Goal: Transaction & Acquisition: Purchase product/service

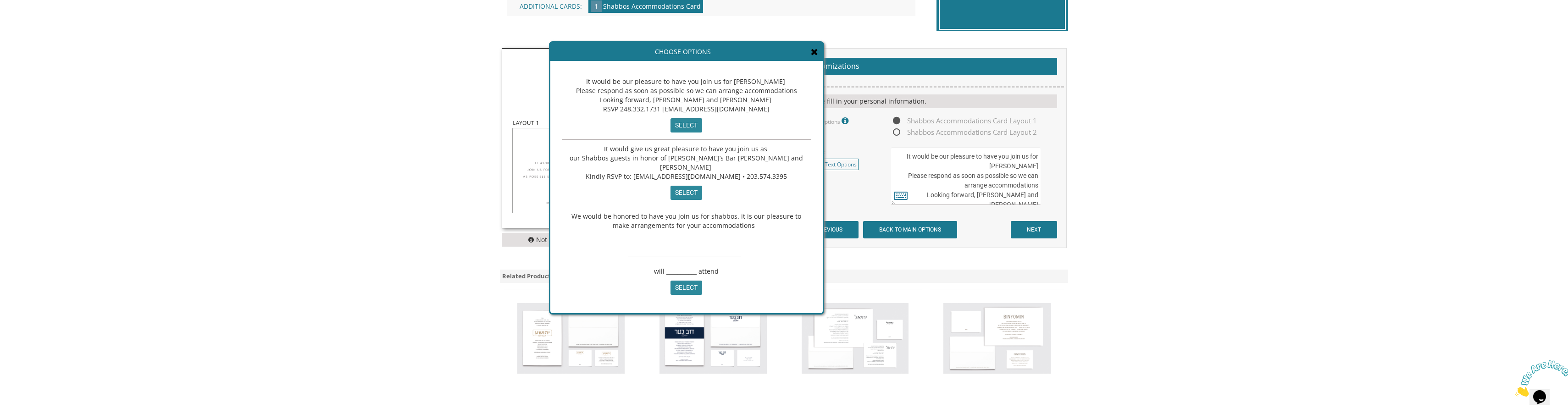
click at [816, 57] on span at bounding box center [814, 52] width 8 height 10
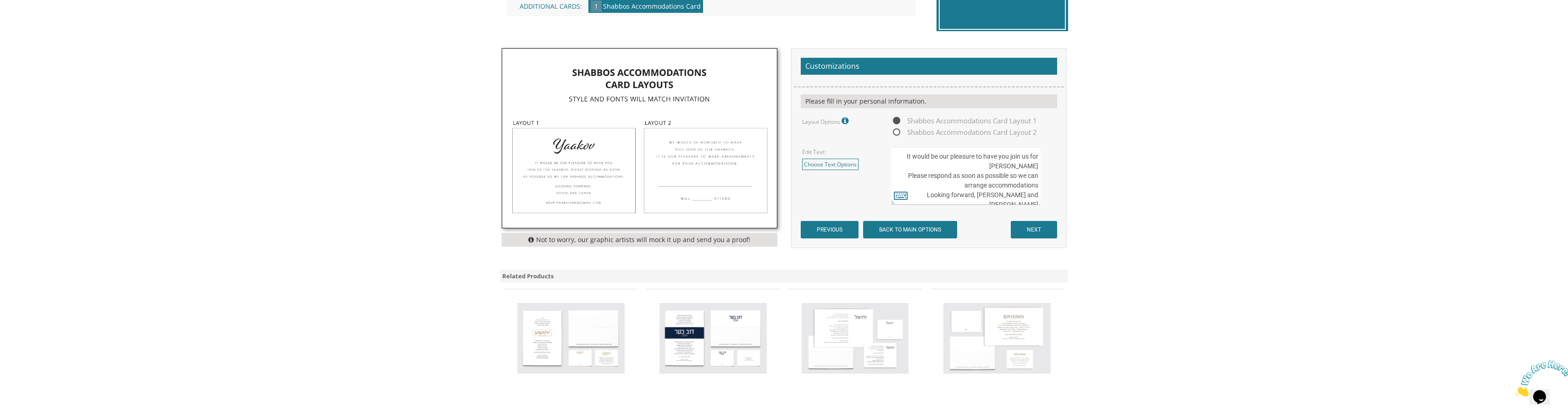
click at [611, 168] on img at bounding box center [640, 138] width 275 height 180
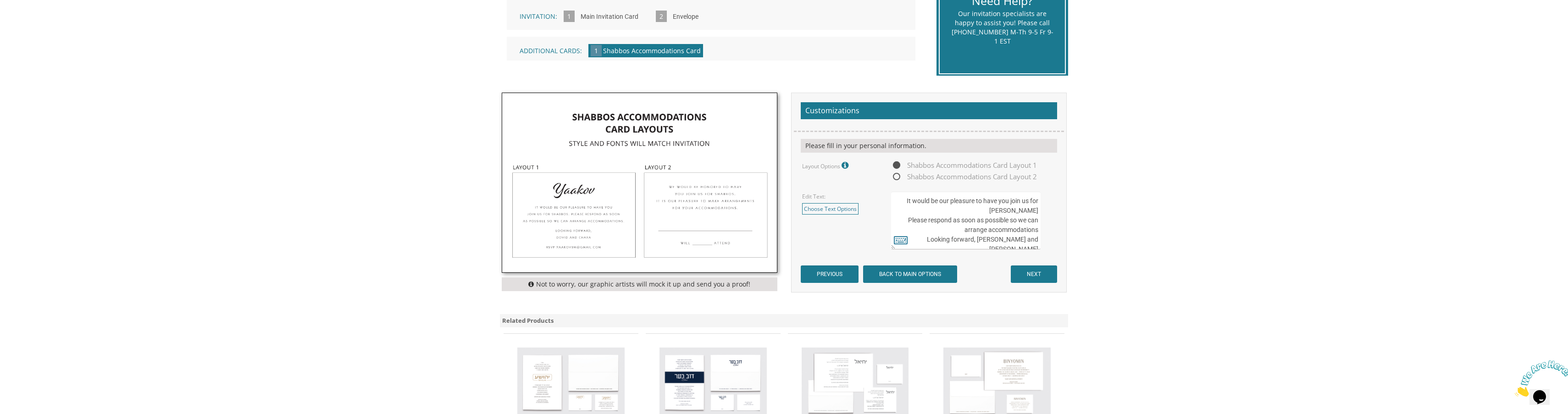
scroll to position [230, 0]
click at [582, 250] on img at bounding box center [640, 184] width 275 height 180
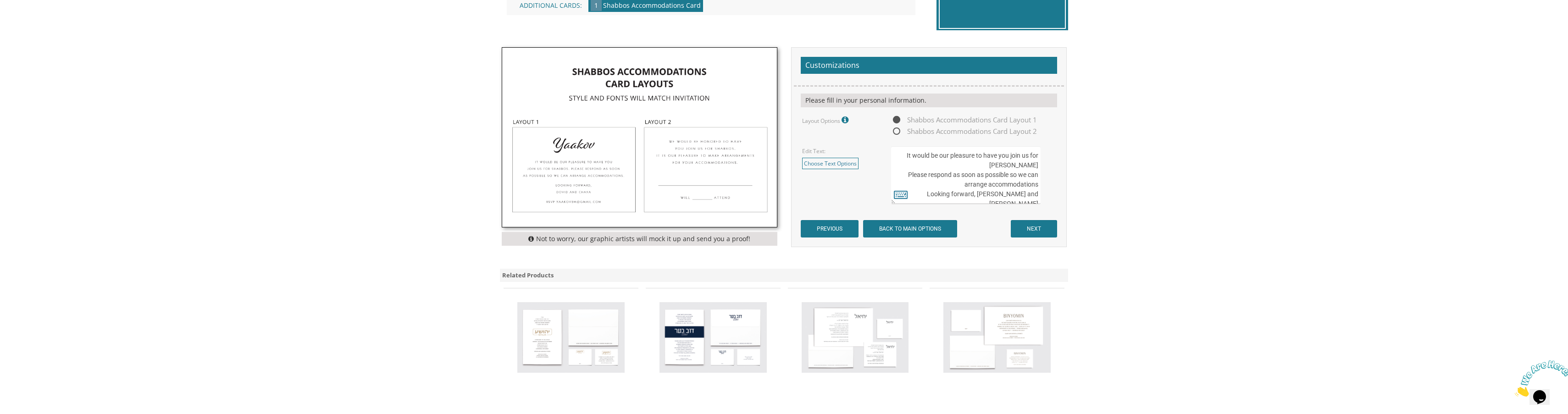
scroll to position [276, 0]
click at [662, 165] on img at bounding box center [640, 137] width 275 height 180
click at [896, 132] on span "Shabbos Accommodations Card Layout 2" at bounding box center [963, 132] width 146 height 12
click at [896, 132] on input "Shabbos Accommodations Card Layout 2" at bounding box center [893, 132] width 6 height 6
radio input "true"
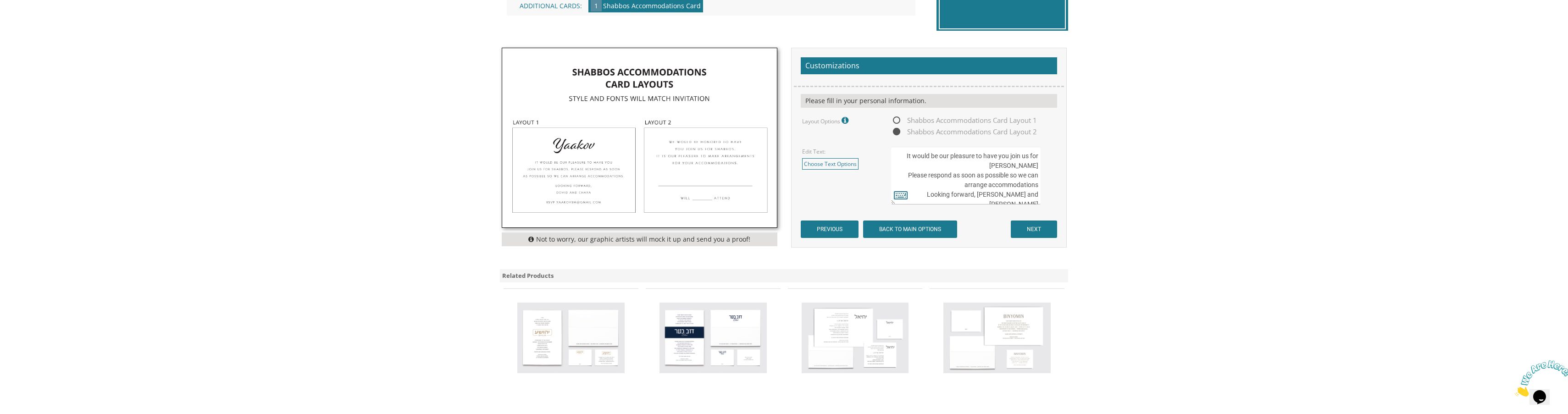
click at [895, 132] on span "Shabbos Accommodations Card Layout 2" at bounding box center [963, 132] width 146 height 12
click at [895, 132] on input "Shabbos Accommodations Card Layout 2" at bounding box center [893, 132] width 6 height 6
click at [895, 132] on span "Shabbos Accommodations Card Layout 2" at bounding box center [963, 132] width 146 height 12
click at [895, 132] on input "Shabbos Accommodations Card Layout 2" at bounding box center [893, 132] width 6 height 6
click at [895, 117] on span "Shabbos Accommodations Card Layout 1" at bounding box center [963, 121] width 146 height 12
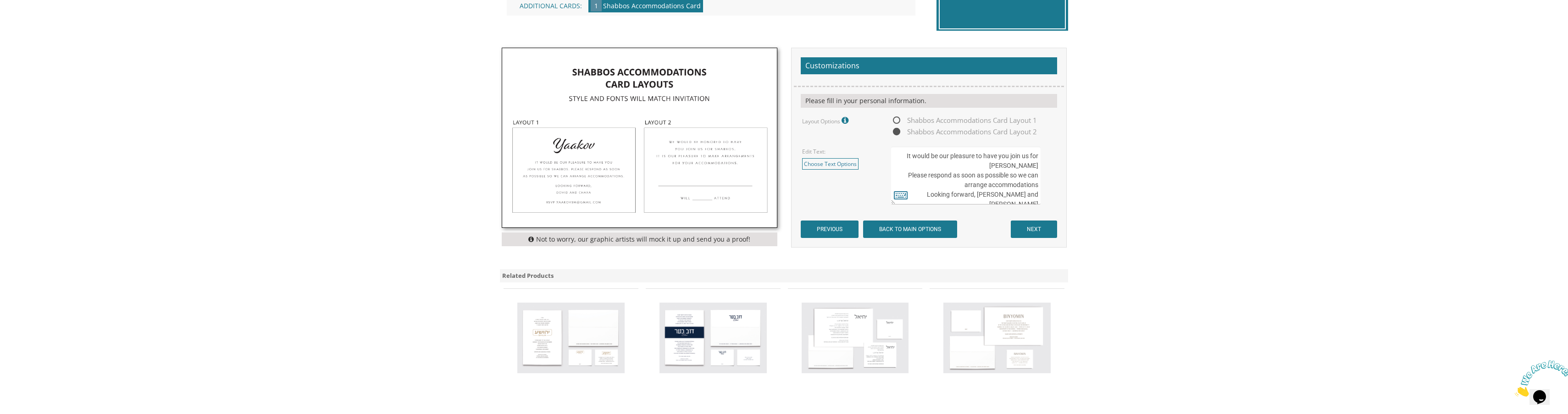
click at [895, 118] on input "Shabbos Accommodations Card Layout 1" at bounding box center [893, 121] width 6 height 6
radio input "true"
click at [1036, 228] on input "NEXT" at bounding box center [1033, 229] width 46 height 18
click at [707, 143] on img at bounding box center [640, 137] width 275 height 180
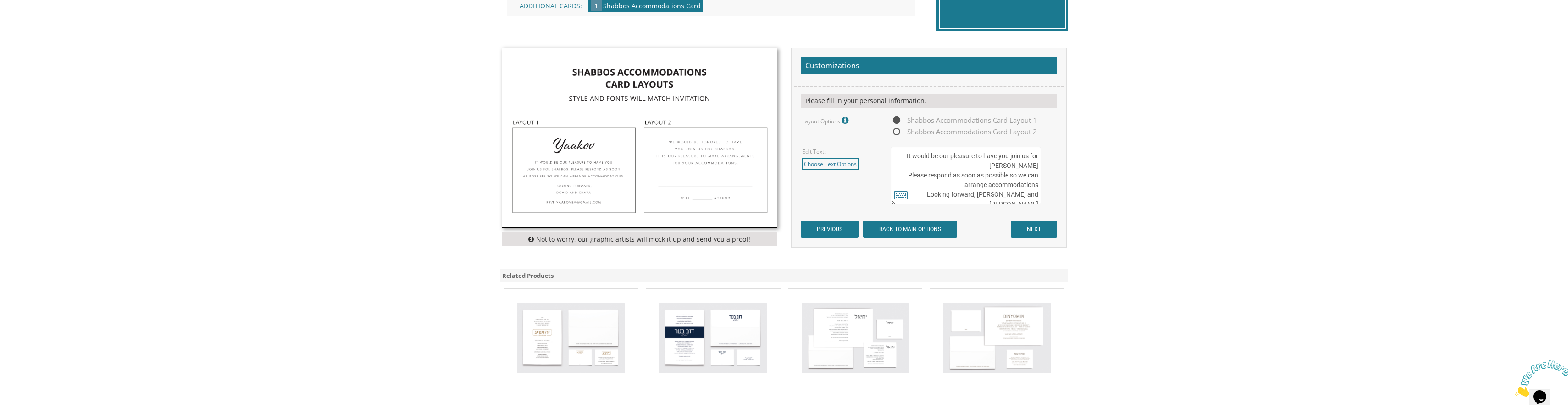
click at [707, 143] on img at bounding box center [640, 137] width 275 height 180
click at [722, 164] on img at bounding box center [640, 137] width 275 height 180
click at [899, 133] on span "Shabbos Accommodations Card Layout 2" at bounding box center [963, 132] width 146 height 12
click at [896, 133] on input "Shabbos Accommodations Card Layout 2" at bounding box center [893, 132] width 6 height 6
radio input "true"
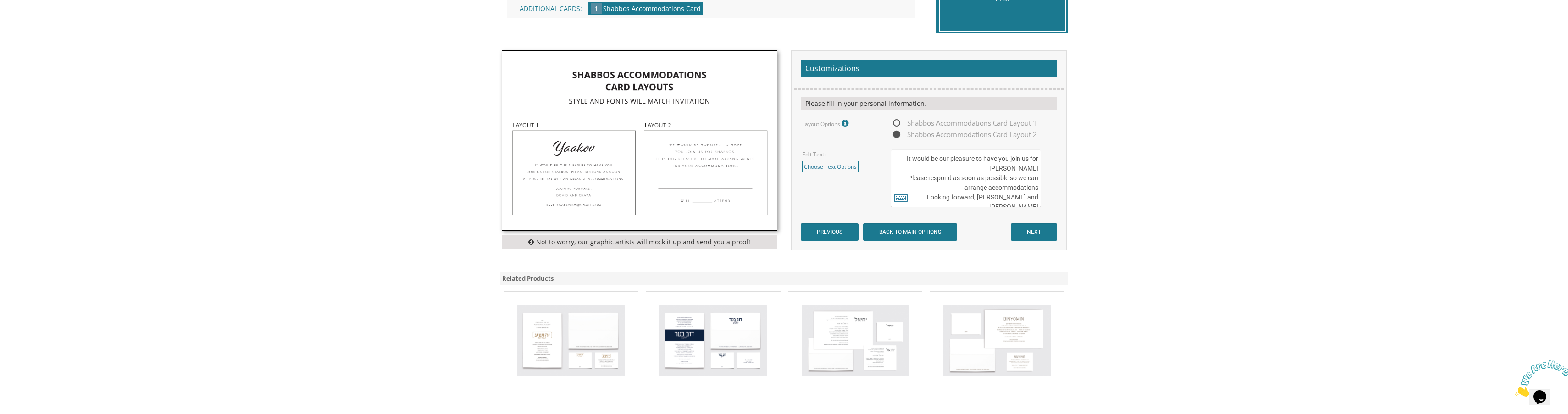
scroll to position [272, 0]
click at [821, 237] on input "PREVIOUS" at bounding box center [829, 233] width 58 height 18
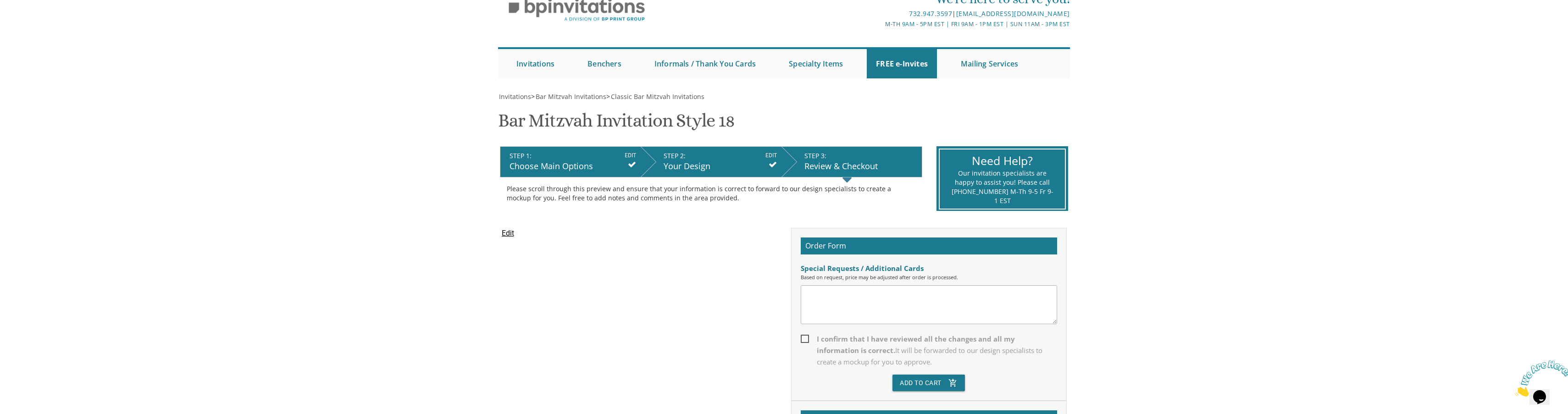
scroll to position [46, 0]
click at [687, 167] on div "Your Design" at bounding box center [720, 167] width 113 height 12
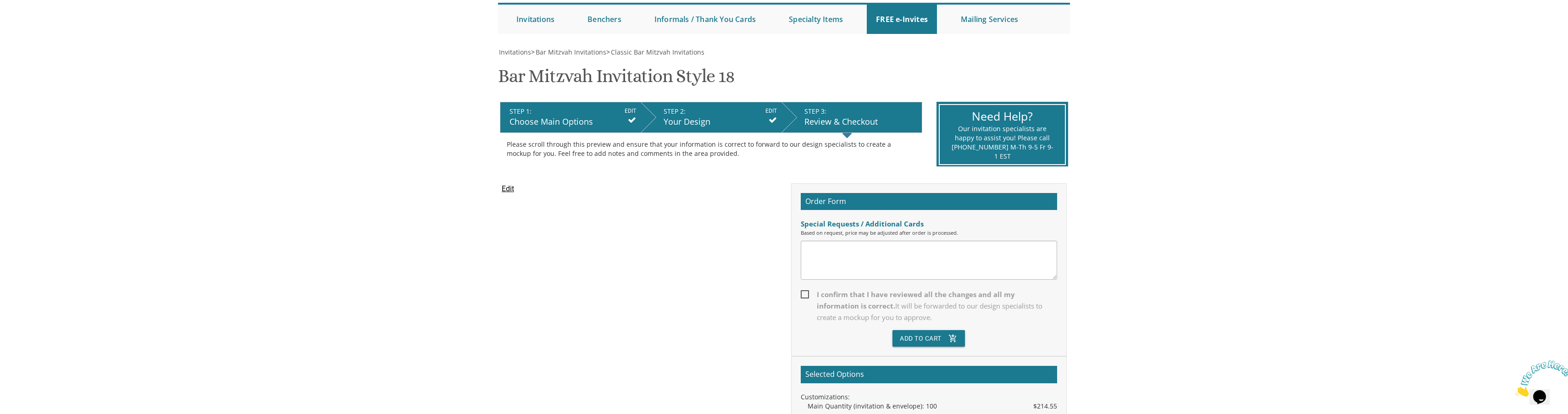
scroll to position [91, 0]
click at [698, 116] on div "Your Design" at bounding box center [720, 121] width 113 height 12
click at [829, 119] on div "Review & Checkout" at bounding box center [861, 121] width 113 height 12
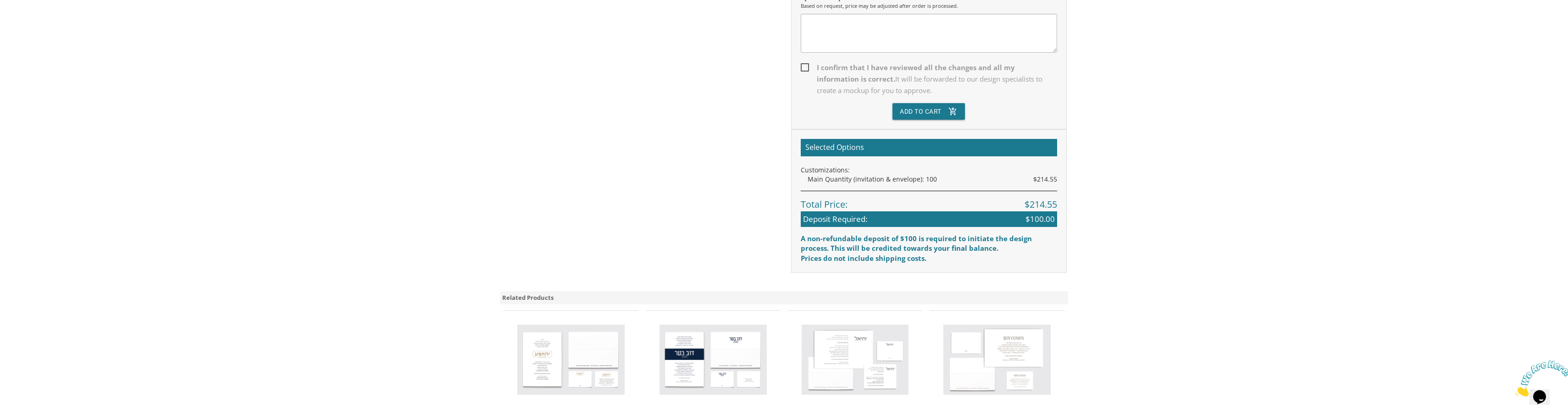
scroll to position [320, 0]
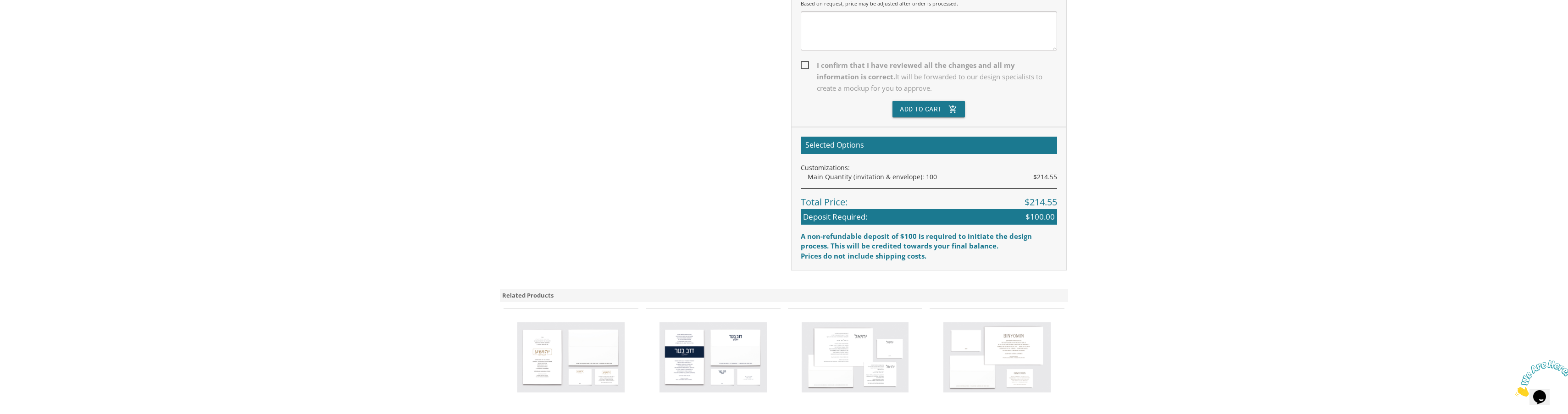
click at [846, 349] on img at bounding box center [854, 358] width 107 height 71
click at [1025, 230] on div "Selected Options Customizations: Main Quantity (invitation & envelope): 100 $21…" at bounding box center [928, 199] width 276 height 143
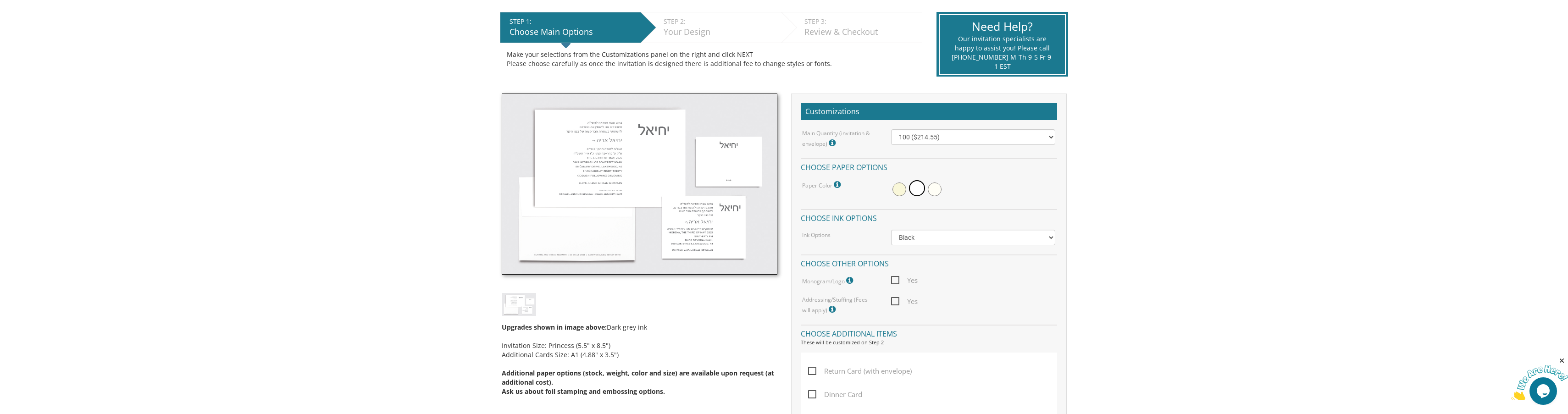
scroll to position [183, 0]
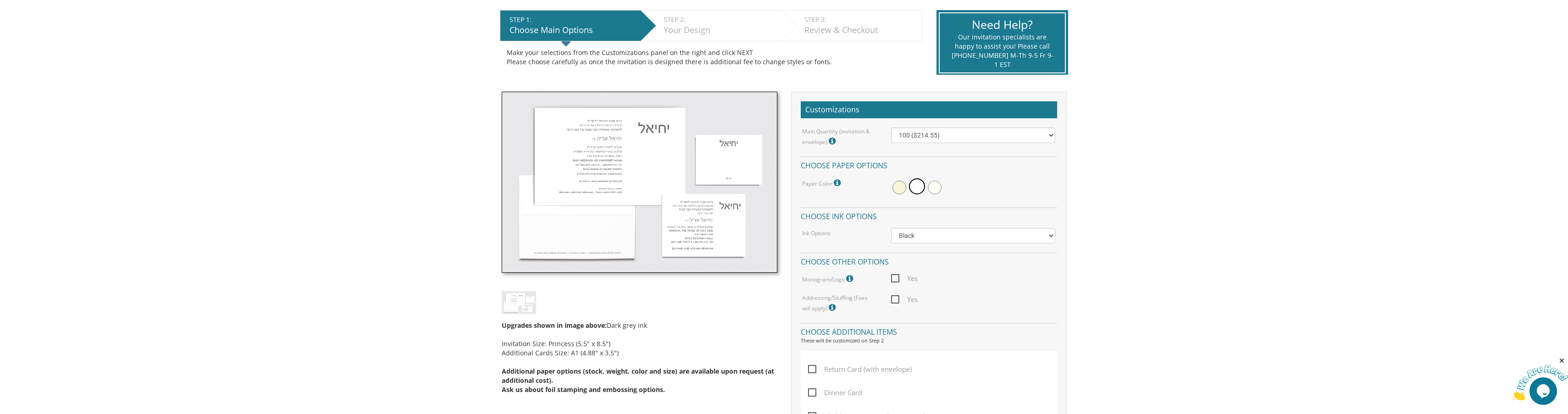
click at [702, 217] on img at bounding box center [639, 183] width 276 height 182
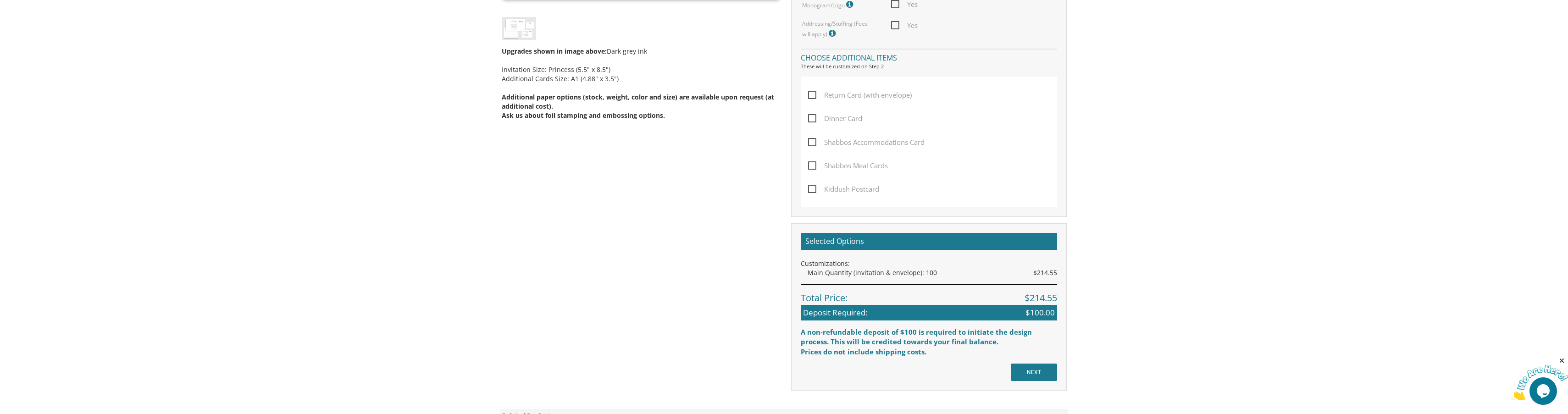
scroll to position [458, 0]
click at [1041, 378] on input "NEXT" at bounding box center [1033, 371] width 46 height 18
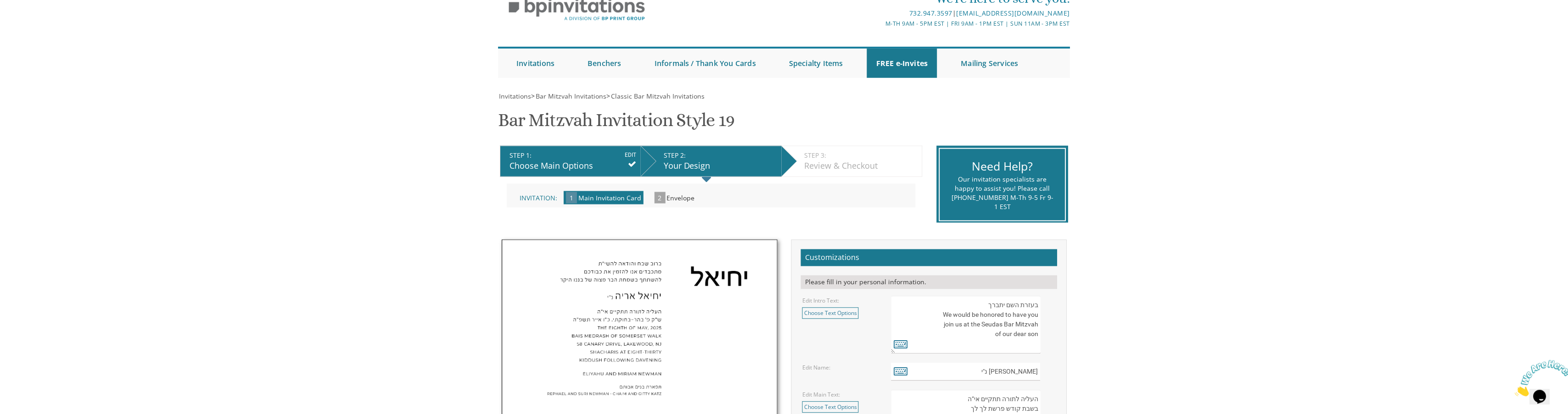
scroll to position [46, 0]
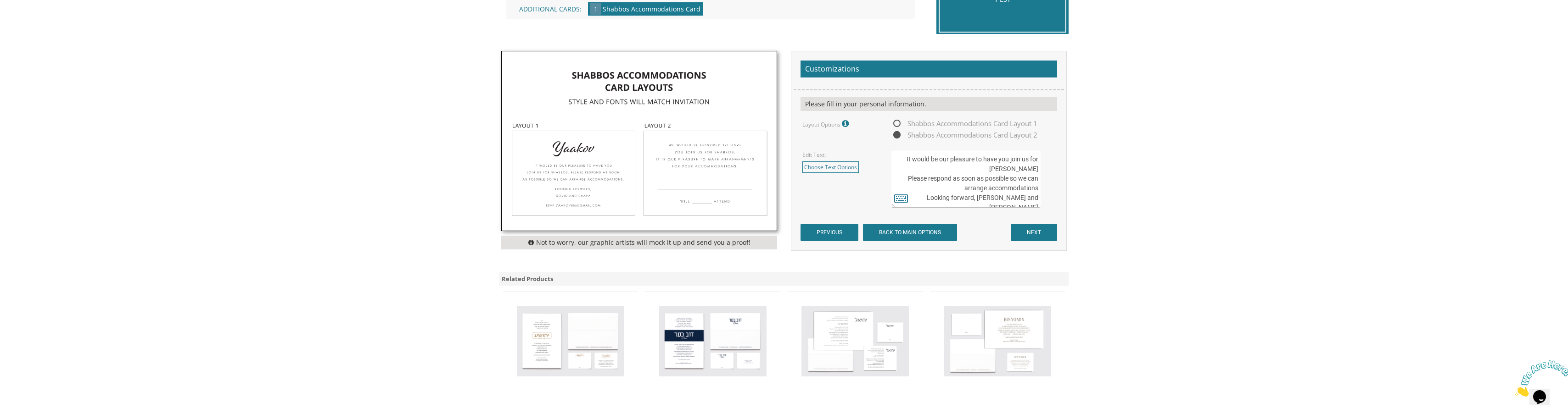
click at [897, 123] on span "Shabbos Accommodations Card Layout 1" at bounding box center [964, 124] width 146 height 12
click at [897, 123] on input "Shabbos Accommodations Card Layout 1" at bounding box center [894, 124] width 6 height 6
radio input "true"
click at [936, 122] on span "Shabbos Accommodations Card Layout 1" at bounding box center [964, 124] width 146 height 12
click at [897, 122] on input "Shabbos Accommodations Card Layout 1" at bounding box center [894, 124] width 6 height 6
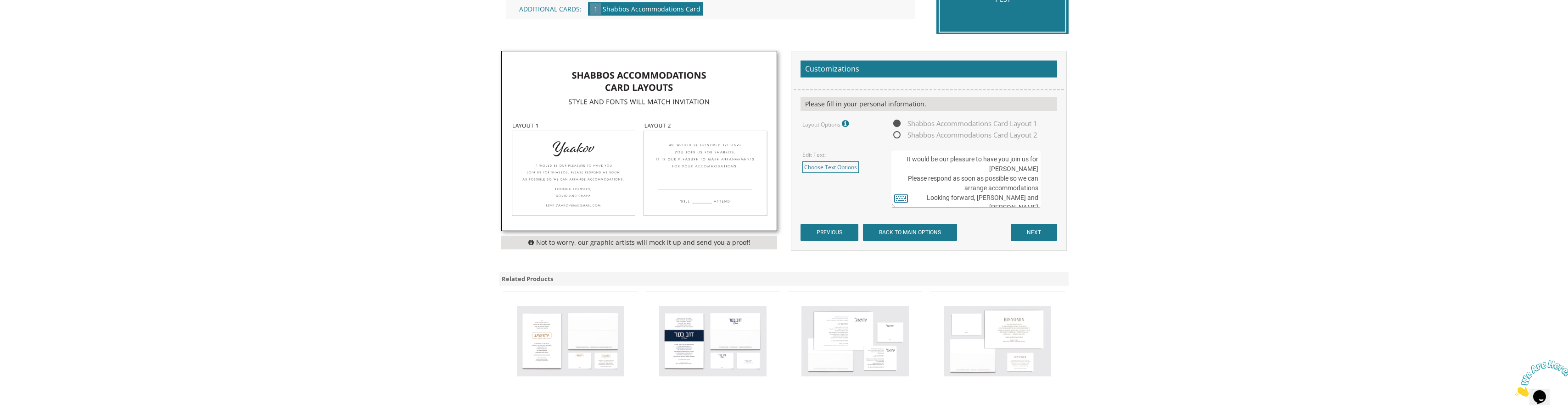
click at [936, 122] on span "Shabbos Accommodations Card Layout 1" at bounding box center [964, 124] width 146 height 12
click at [897, 122] on input "Shabbos Accommodations Card Layout 1" at bounding box center [894, 124] width 6 height 6
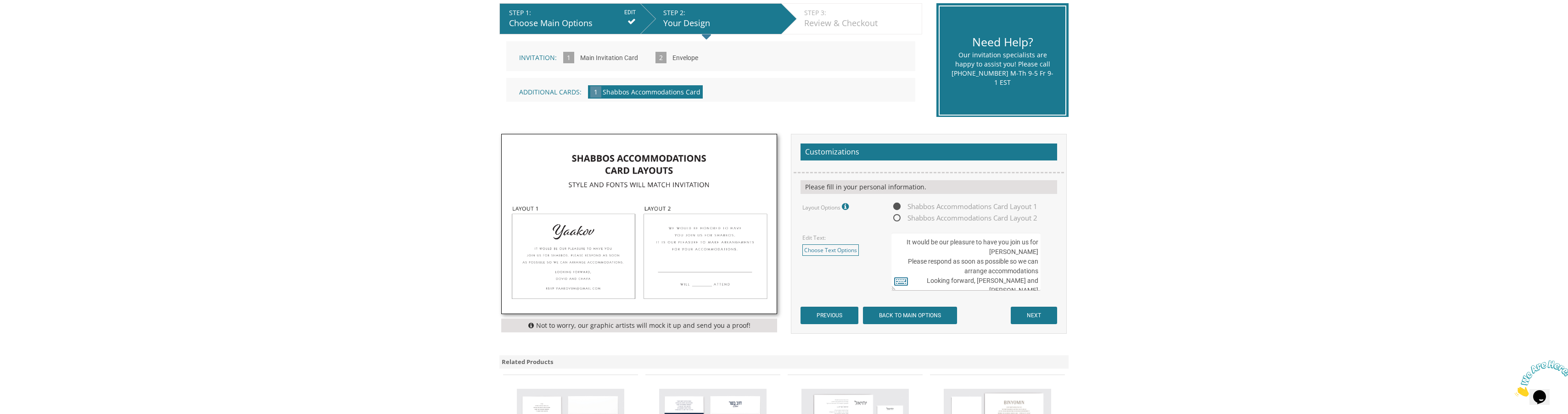
scroll to position [189, 0]
click at [841, 250] on link "Choose Text Options" at bounding box center [830, 251] width 57 height 12
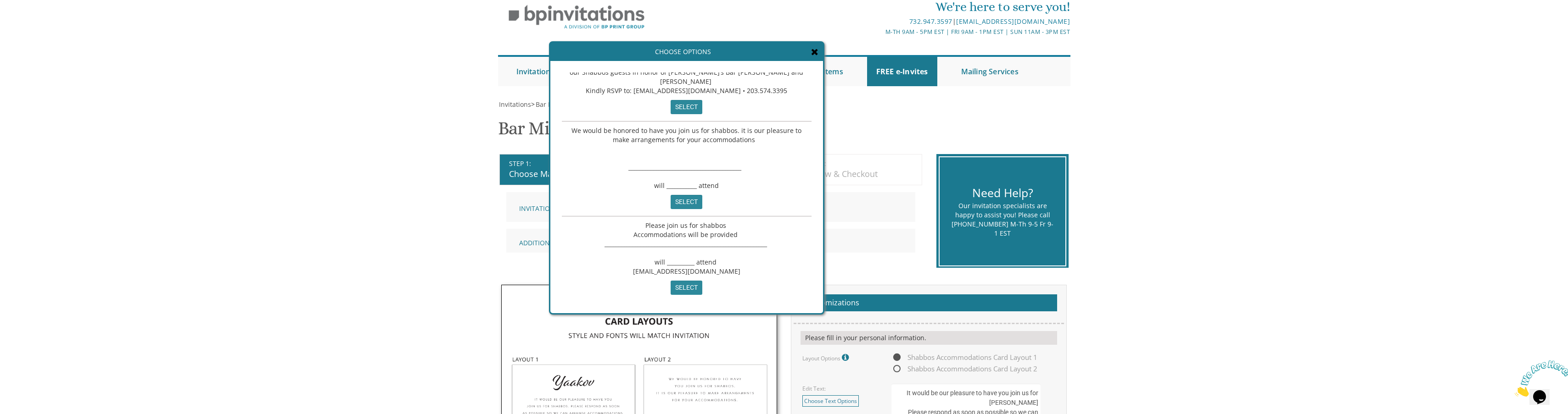
scroll to position [86, 0]
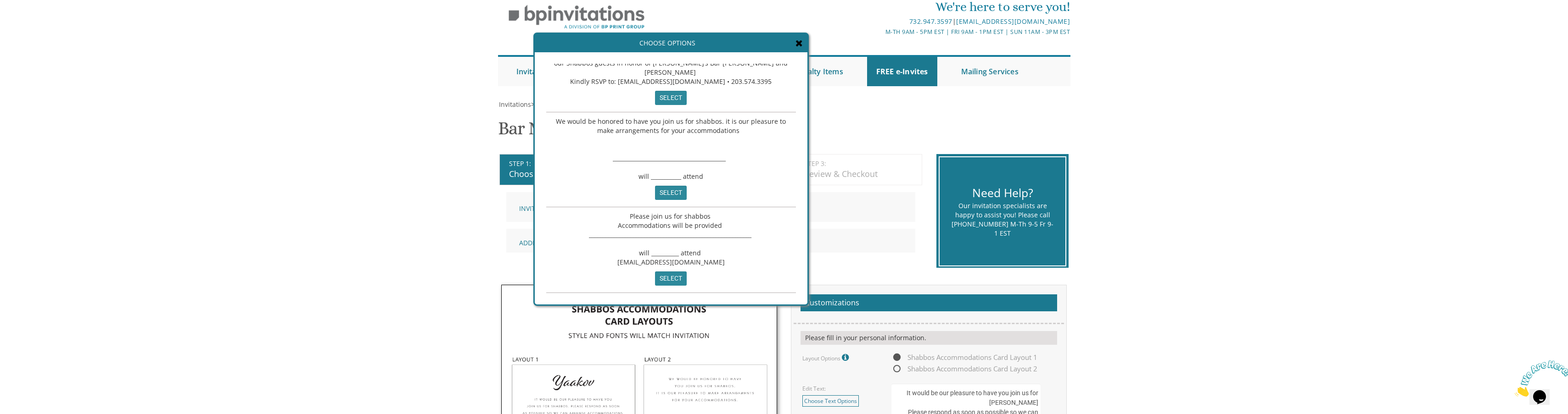
drag, startPoint x: 574, startPoint y: 129, endPoint x: 558, endPoint y: 121, distance: 17.9
click at [558, 121] on span "We would be honored to have you join us for shabbos. it is our pleasure to make…" at bounding box center [671, 149] width 232 height 64
click at [664, 190] on input "select" at bounding box center [671, 192] width 32 height 14
type textarea "We would be honored to have you join us for shabbos. it is our pleasure to make…"
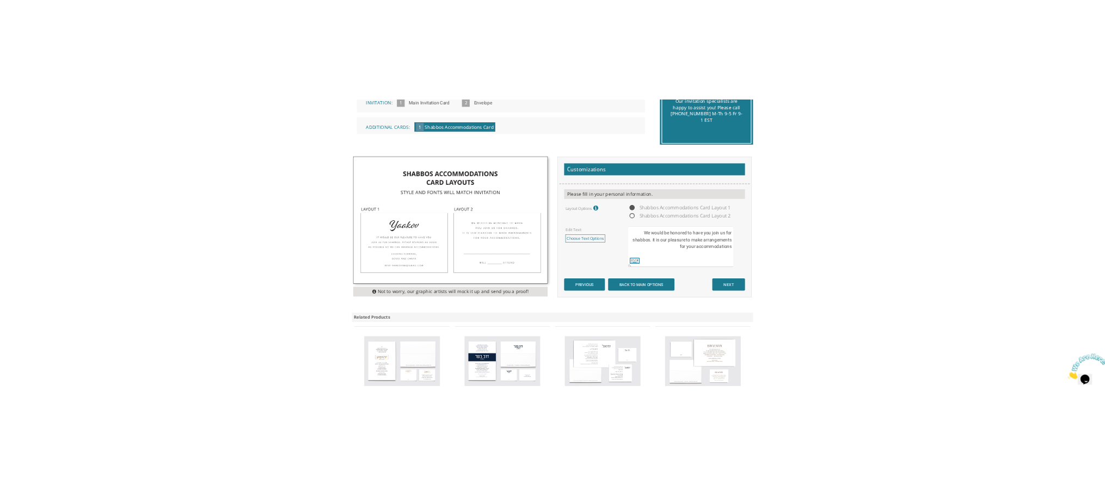
scroll to position [287, 0]
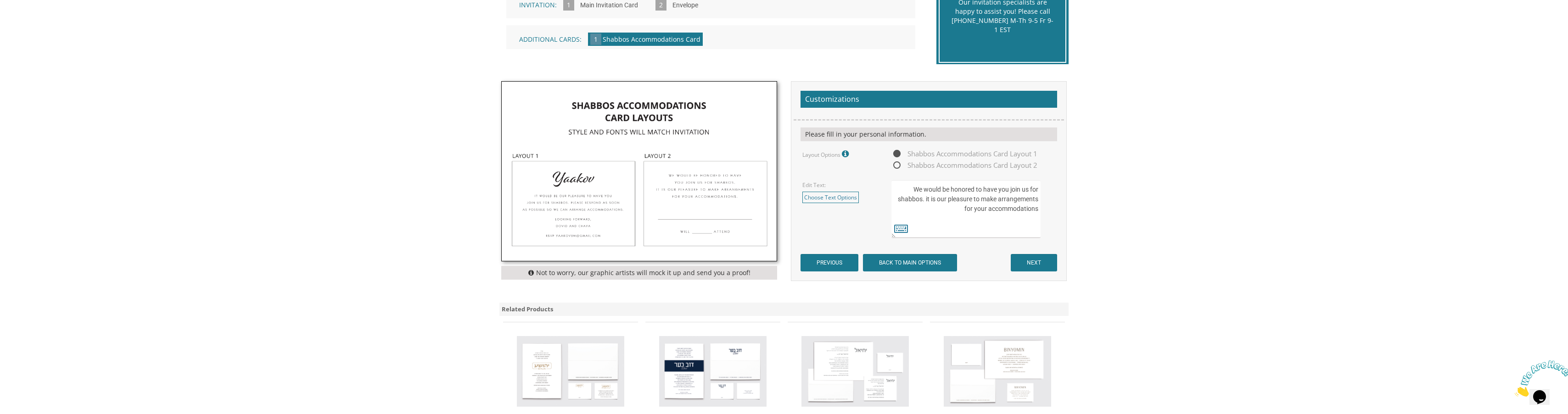
drag, startPoint x: 909, startPoint y: 190, endPoint x: 1038, endPoint y: 193, distance: 129.0
click at [1069, 215] on div "Customizations Please fill in your personal information. Layout Options Fonts /…" at bounding box center [929, 181] width 289 height 201
click at [883, 185] on div "Edit Text: Choose Text Options It would be our pleasure to have you join us for…" at bounding box center [840, 191] width 89 height 23
drag, startPoint x: 909, startPoint y: 190, endPoint x: 1003, endPoint y: 213, distance: 96.8
click at [1003, 213] on textarea "It would be our pleasure to have you join us for [PERSON_NAME] Please respond a…" at bounding box center [966, 209] width 149 height 58
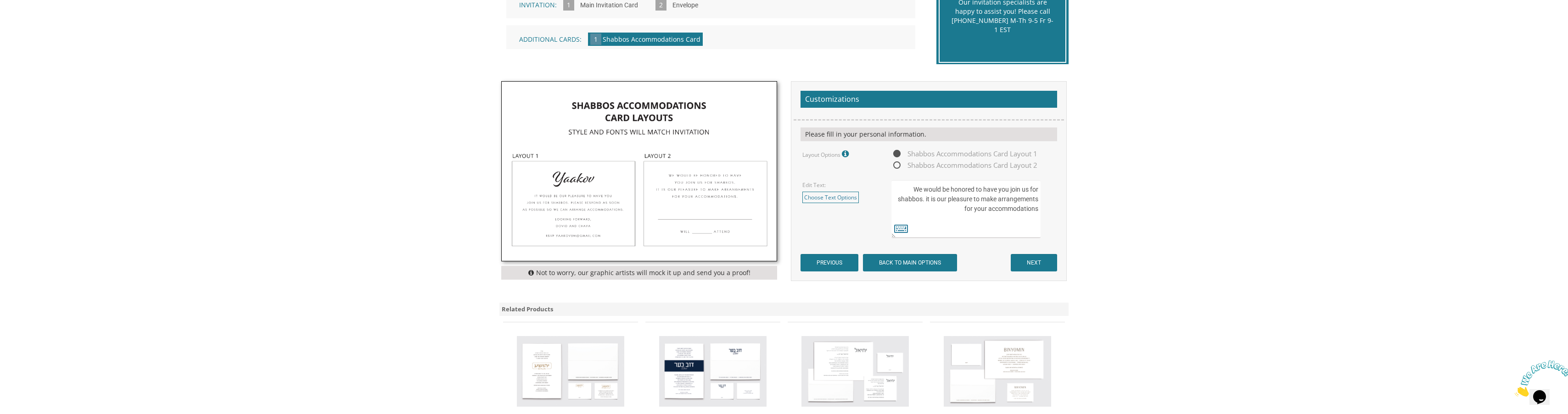
click at [941, 199] on textarea "It would be our pleasure to have you join us for Shabbos Please respond as soon…" at bounding box center [966, 209] width 149 height 58
click at [940, 196] on textarea "It would be our pleasure to have you join us for Shabbos Please respond as soon…" at bounding box center [966, 209] width 149 height 58
